Goal: Task Accomplishment & Management: Use online tool/utility

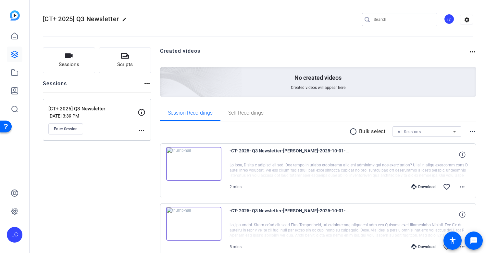
click at [146, 85] on mat-icon "more_horiz" at bounding box center [147, 84] width 8 height 8
click at [133, 89] on div at bounding box center [243, 126] width 486 height 253
click at [16, 37] on icon at bounding box center [15, 36] width 6 height 6
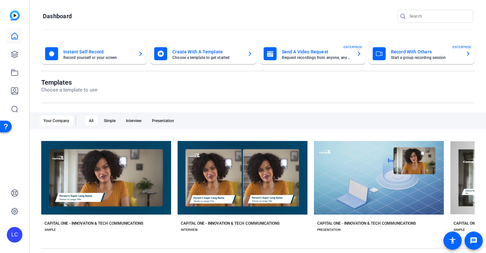
click at [200, 51] on mat-card-title "Create With A Template" at bounding box center [208, 52] width 70 height 8
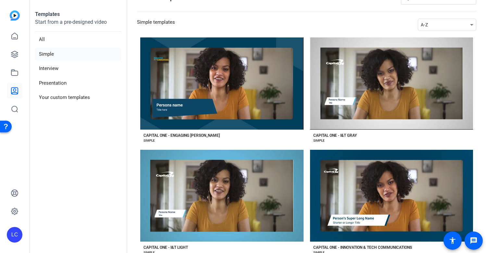
scroll to position [35, 0]
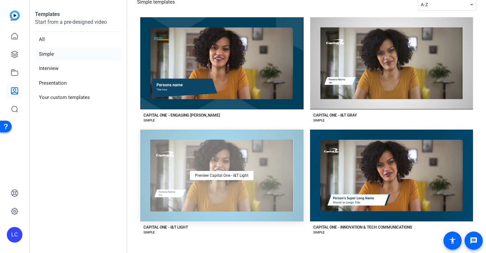
click at [261, 187] on div "Preview Capital One - I&T Light" at bounding box center [221, 175] width 163 height 92
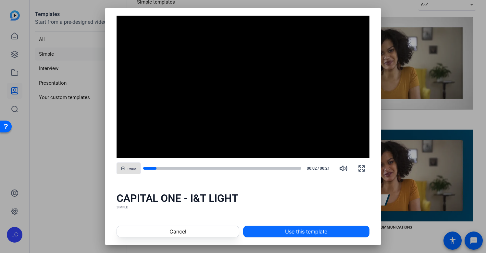
click at [270, 233] on span at bounding box center [307, 231] width 126 height 16
